Goal: Complete application form

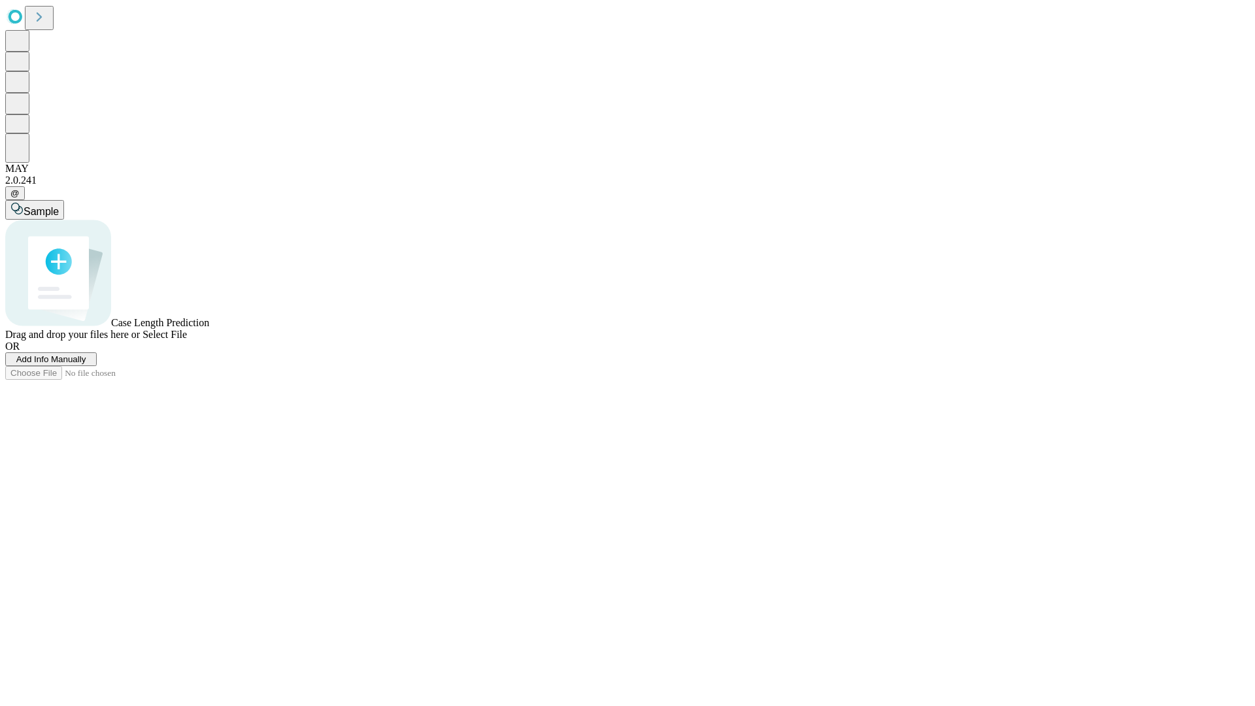
click at [86, 364] on span "Add Info Manually" at bounding box center [51, 359] width 70 height 10
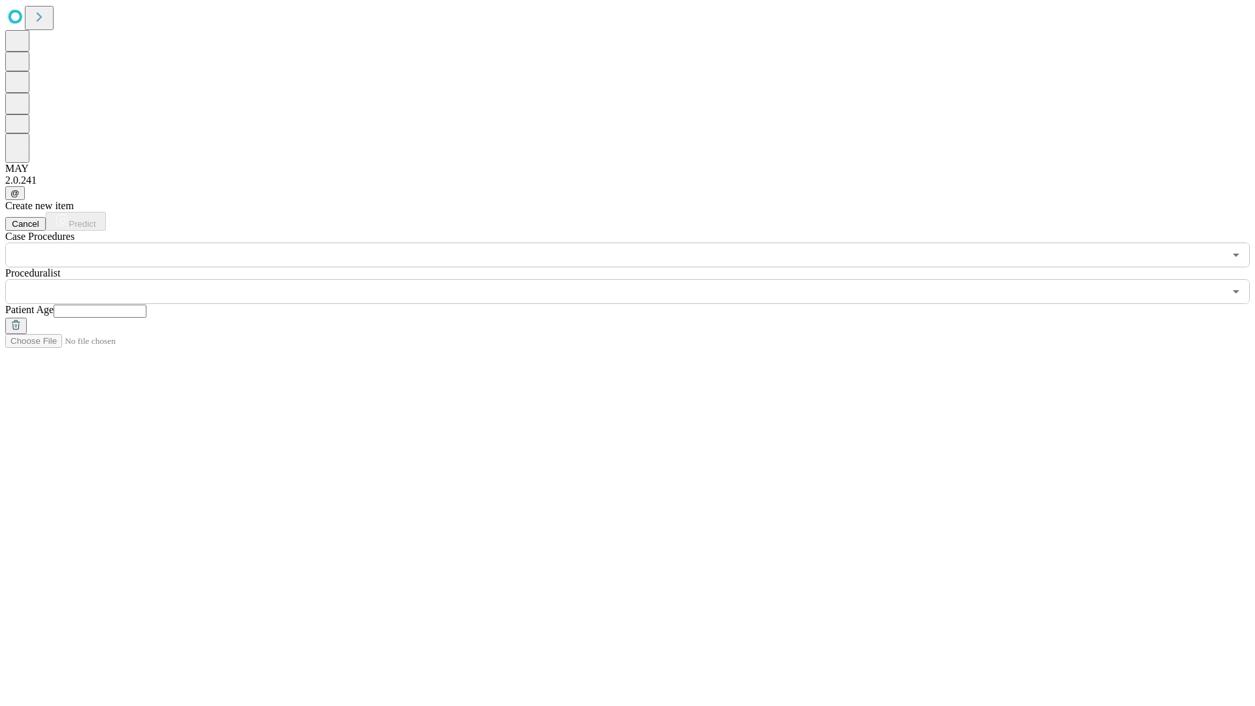
click at [146, 305] on input "text" at bounding box center [100, 311] width 93 height 13
type input "**"
click at [637, 279] on input "text" at bounding box center [614, 291] width 1219 height 25
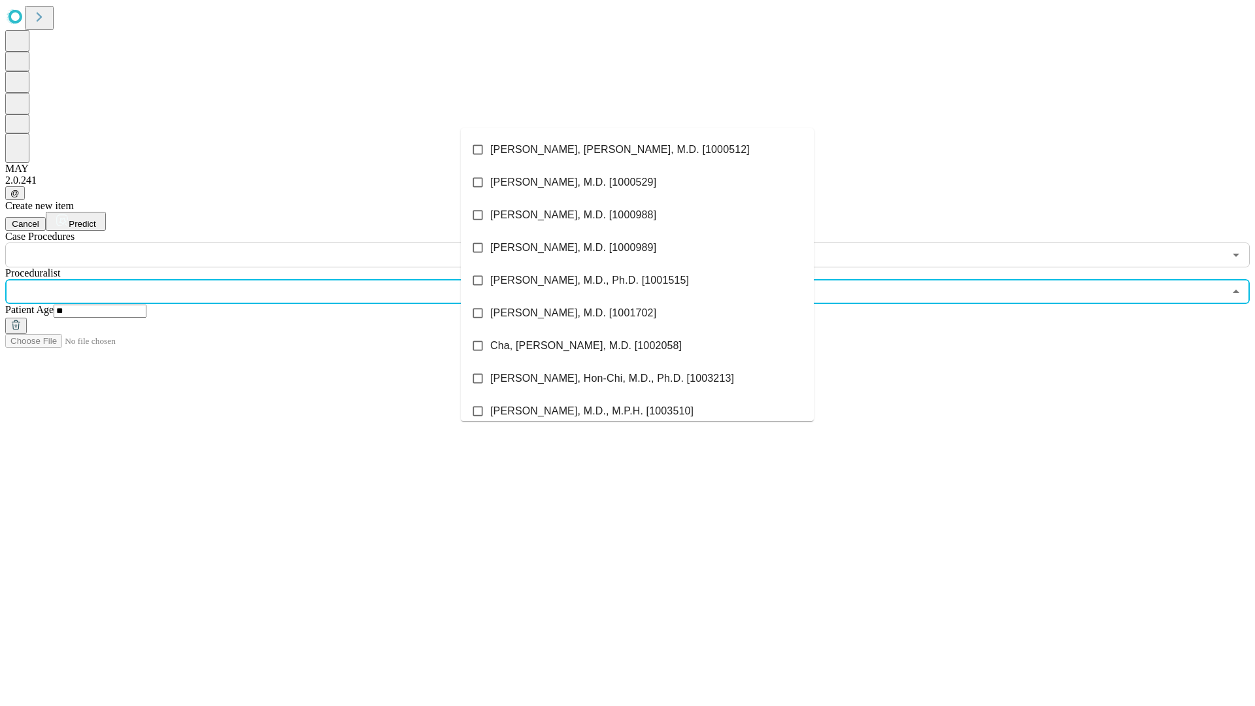
click at [637, 150] on li "[PERSON_NAME], [PERSON_NAME], M.D. [1000512]" at bounding box center [637, 149] width 353 height 33
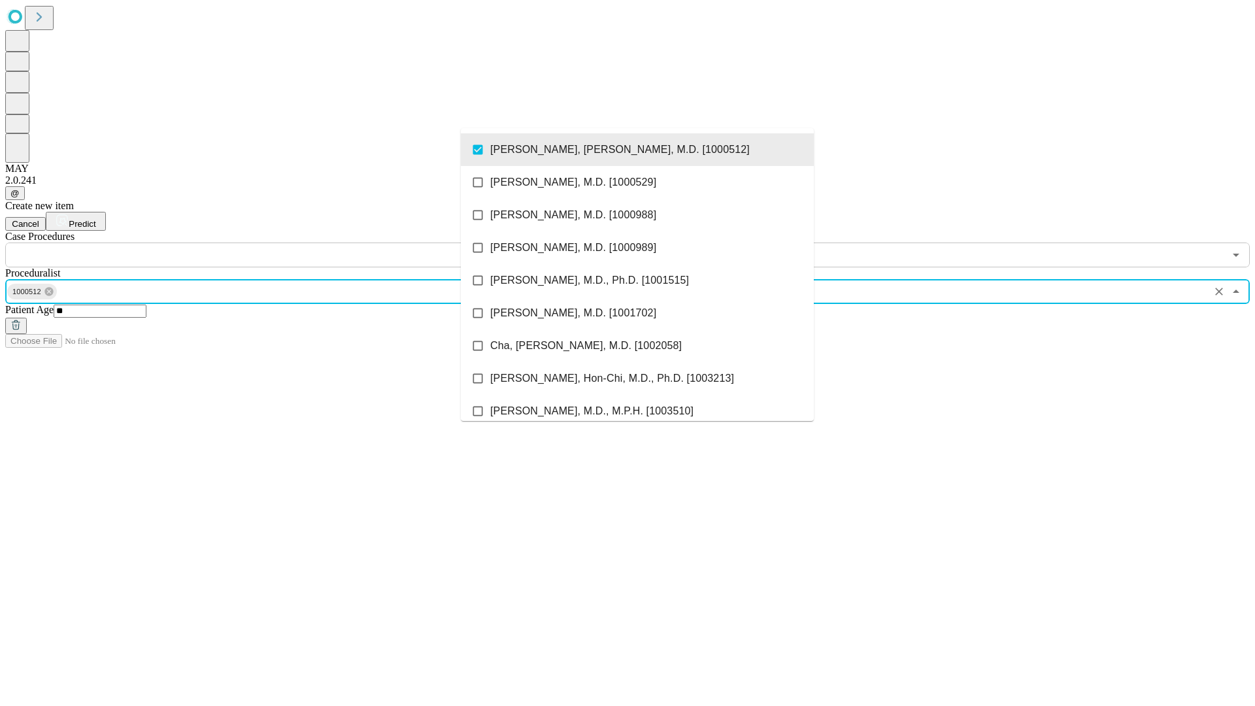
click at [274, 242] on input "text" at bounding box center [614, 254] width 1219 height 25
